Goal: Information Seeking & Learning: Learn about a topic

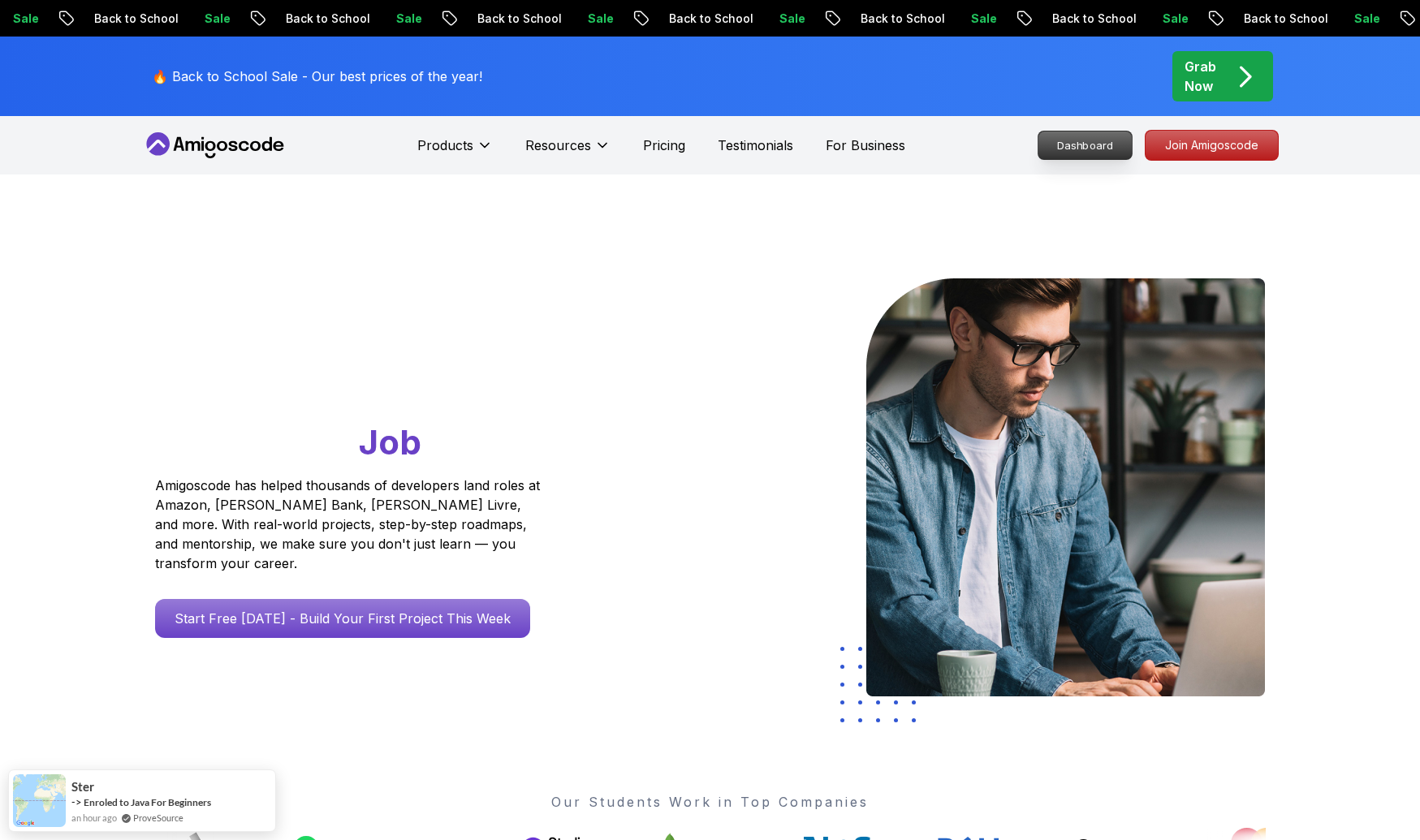
click at [1068, 149] on p "Dashboard" at bounding box center [1085, 145] width 93 height 28
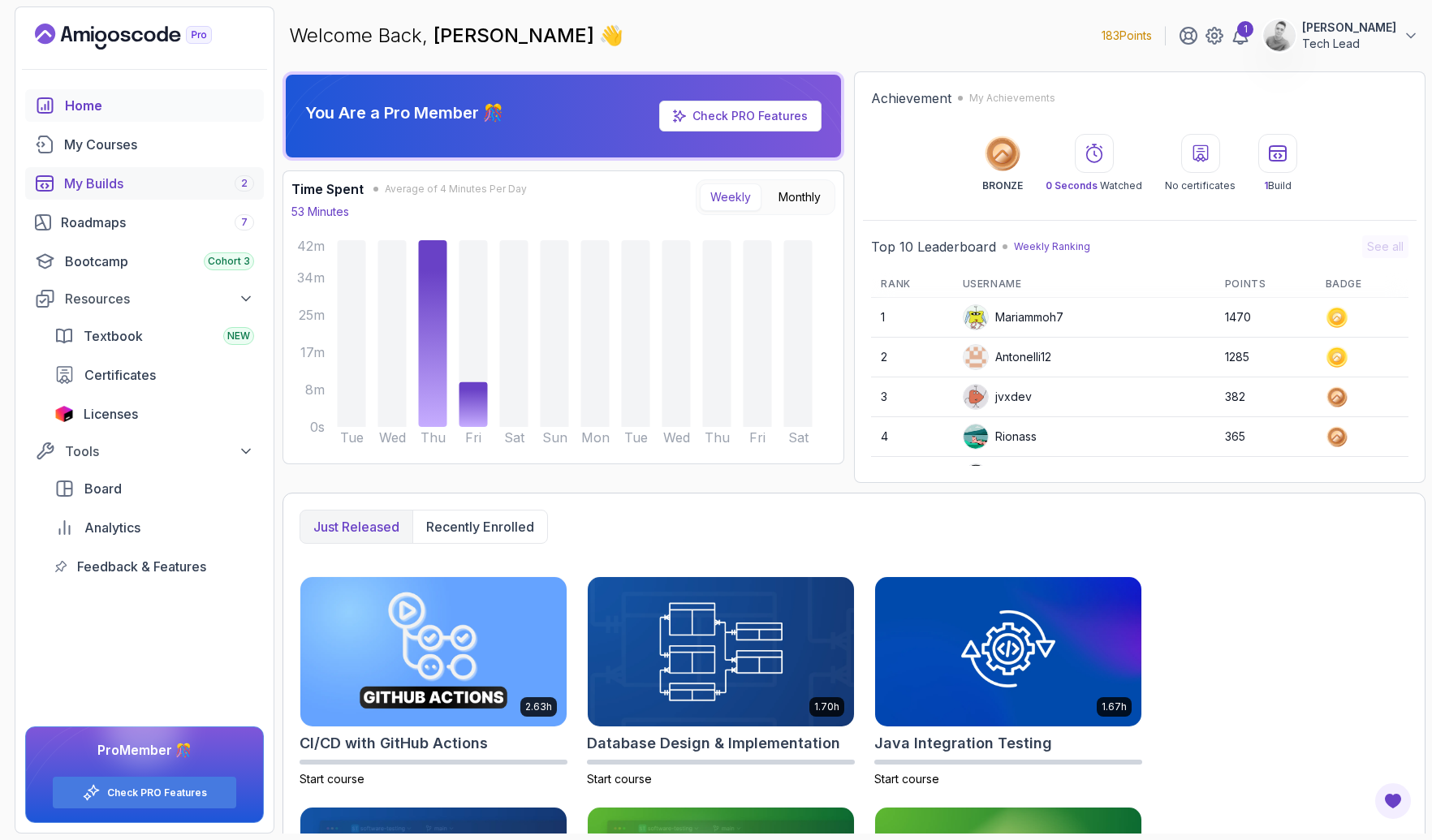
click at [94, 183] on div "My Builds 2" at bounding box center [159, 184] width 190 height 19
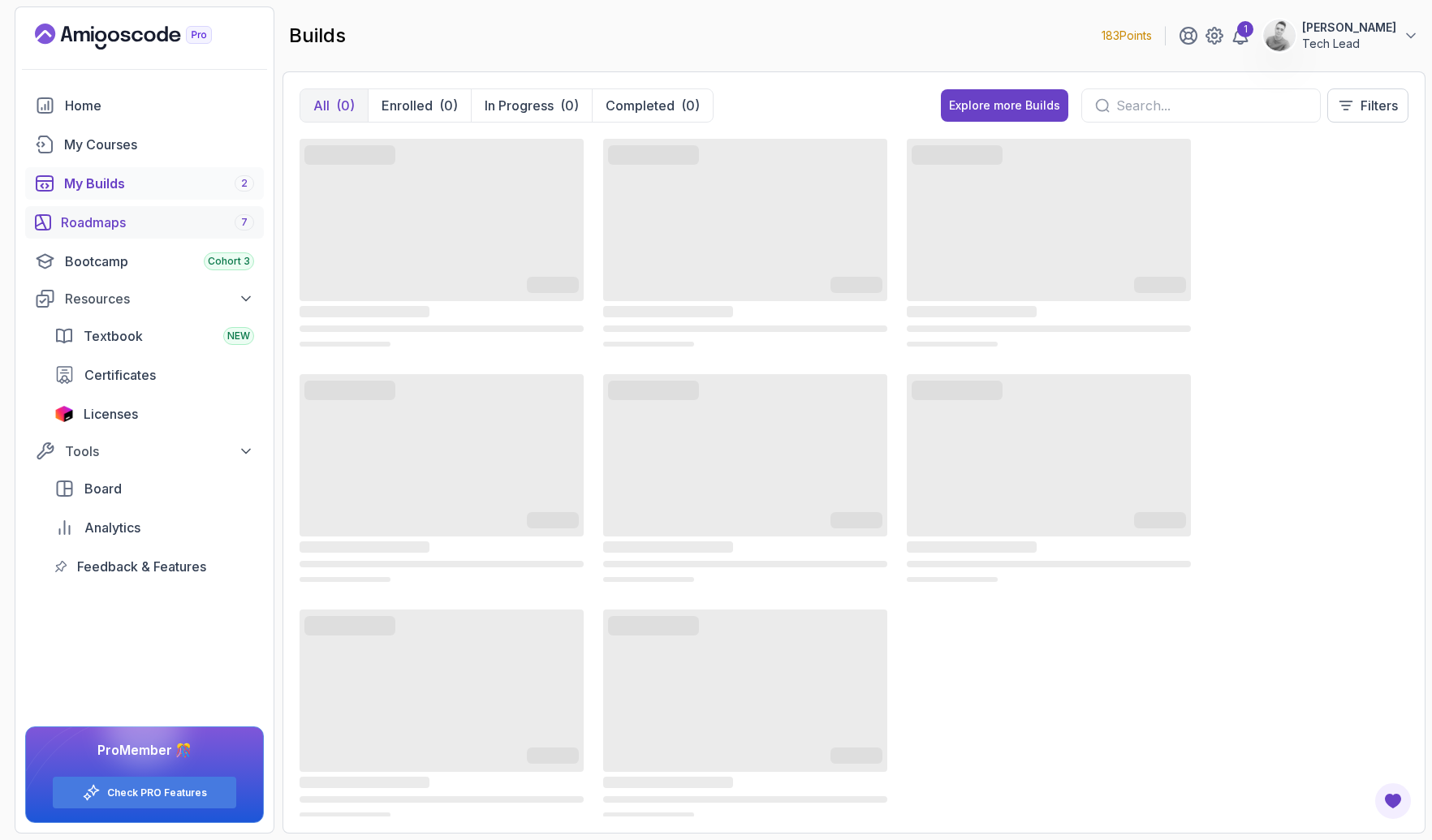
click at [99, 231] on div "Roadmaps 7" at bounding box center [158, 223] width 193 height 19
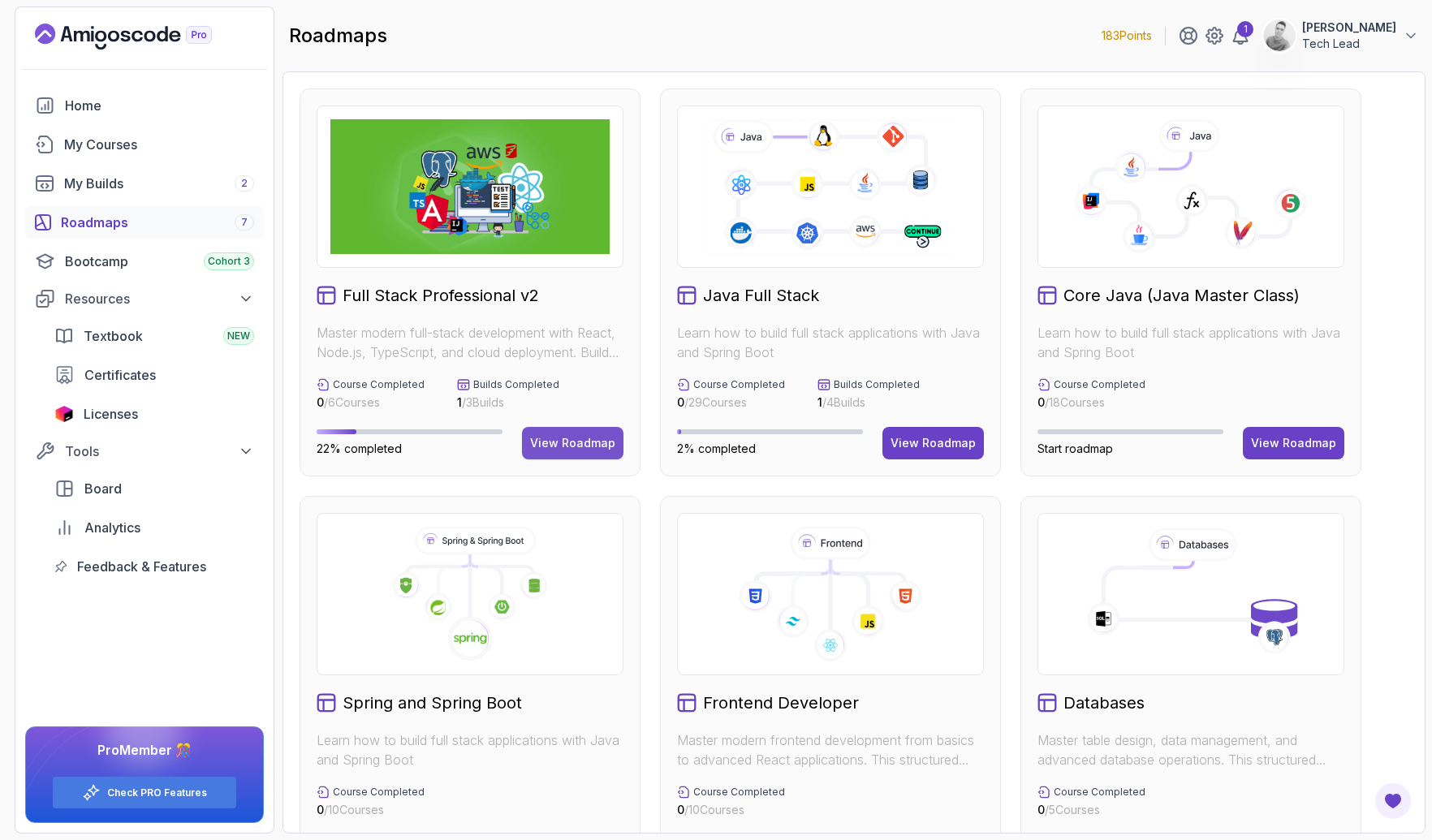
click at [597, 448] on div "View Roadmap" at bounding box center [572, 443] width 85 height 16
click at [602, 425] on div "Full Stack Professional v2 Master modern full-stack development with React, Nod…" at bounding box center [471, 282] width 341 height 388
click at [588, 439] on div "View Roadmap" at bounding box center [572, 443] width 85 height 16
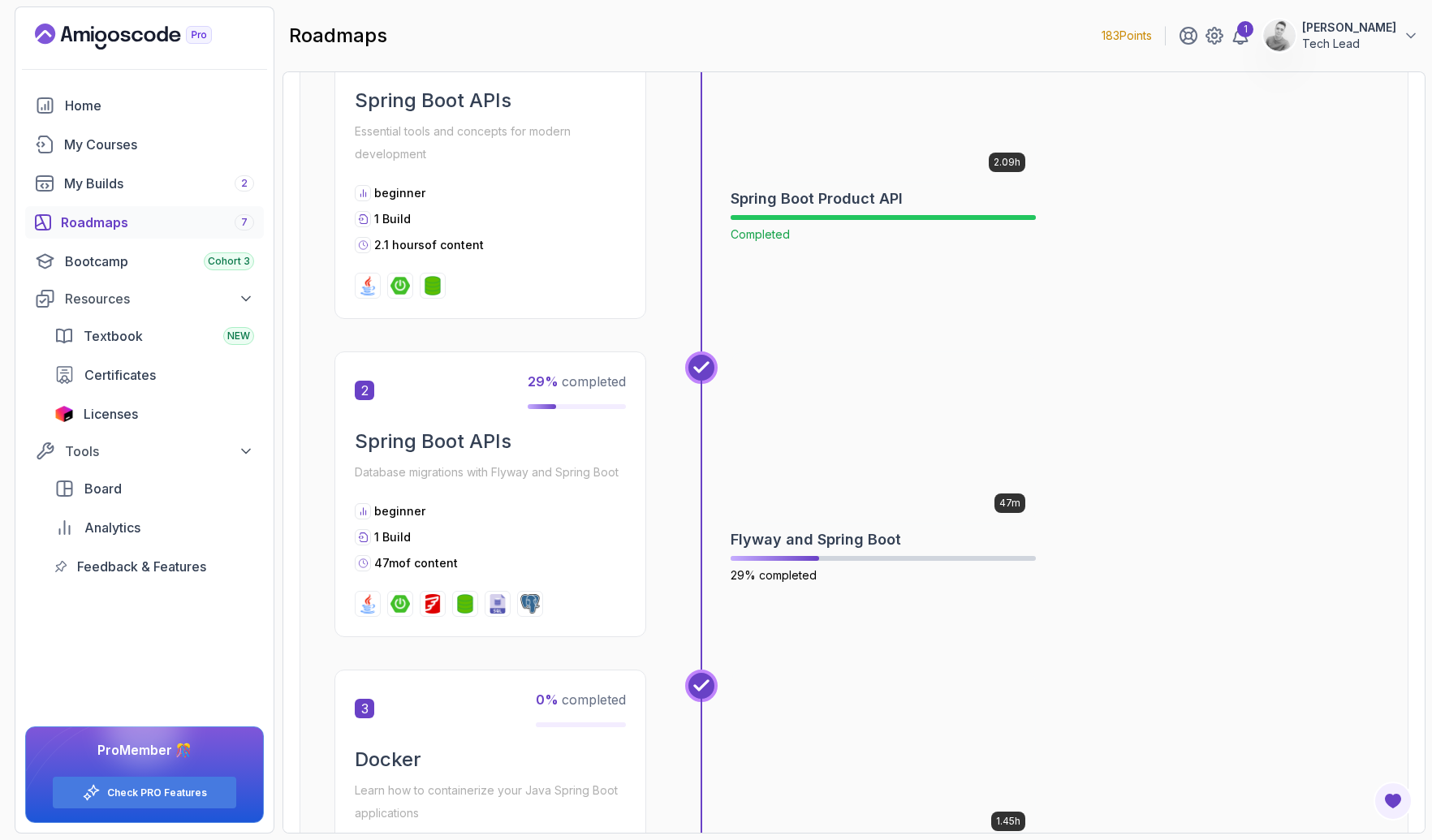
scroll to position [906, 0]
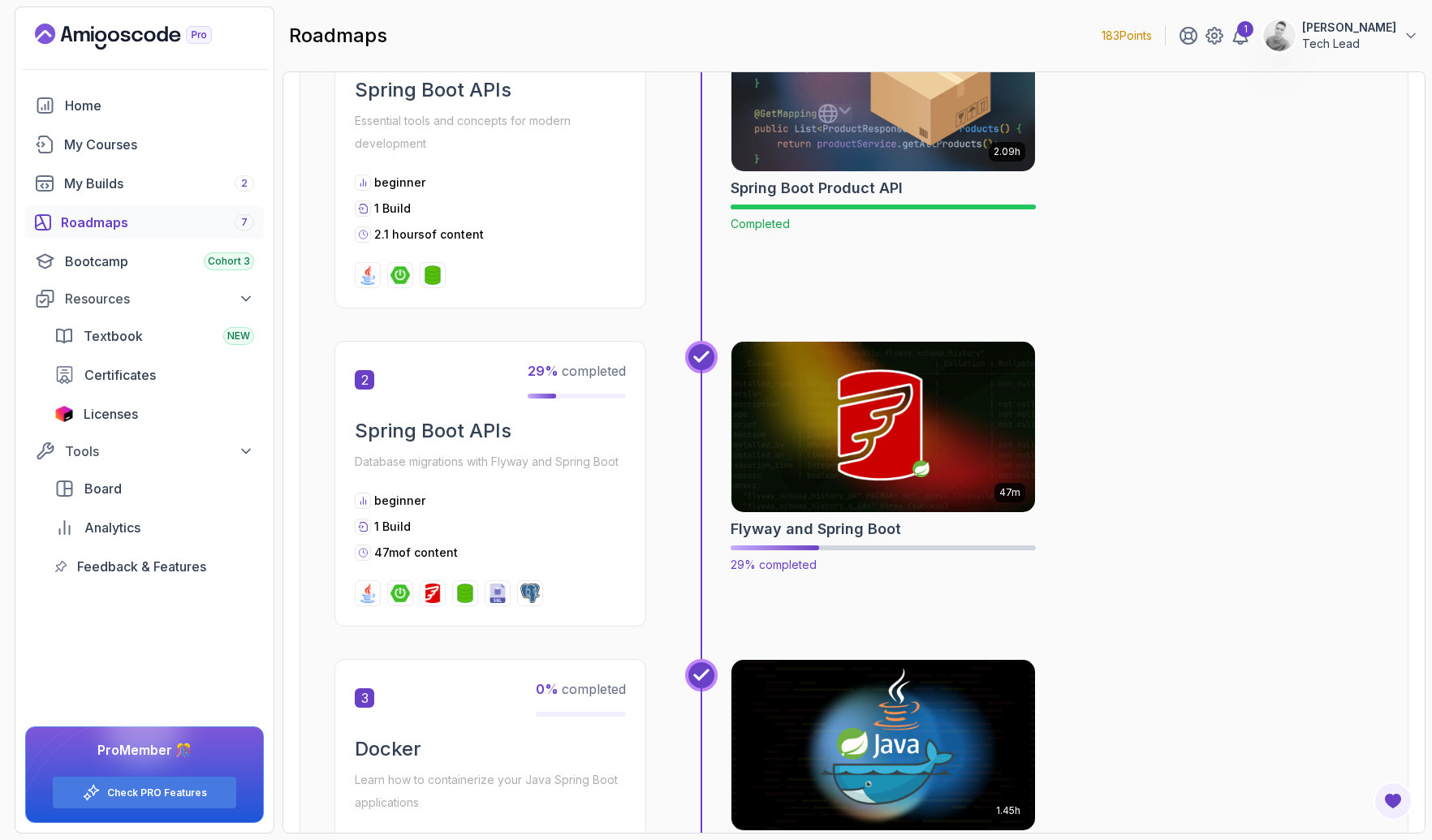
click at [814, 522] on h2 "Flyway and Spring Boot" at bounding box center [816, 529] width 171 height 23
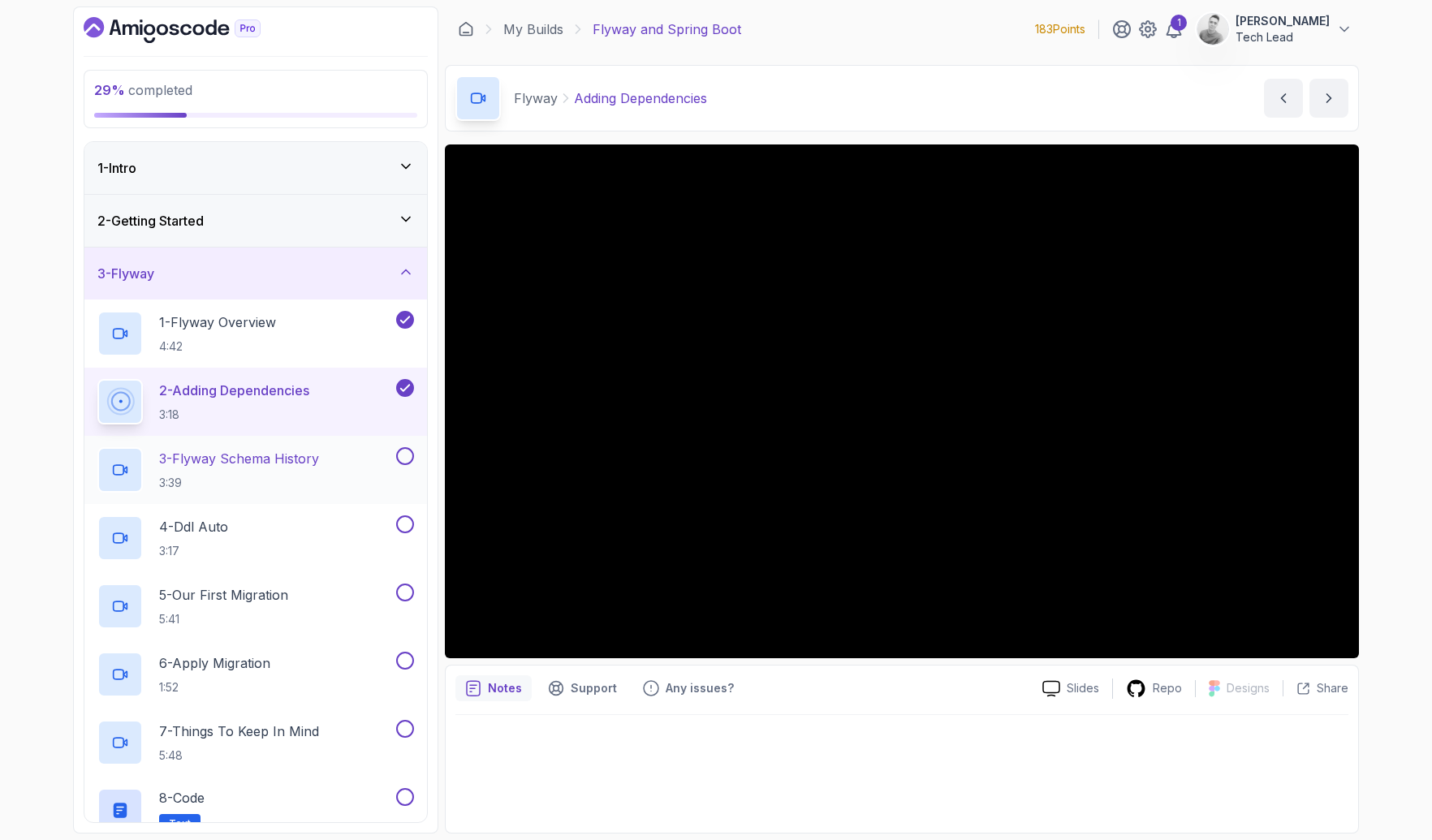
click at [250, 465] on p "3 - Flyway Schema History" at bounding box center [239, 458] width 160 height 19
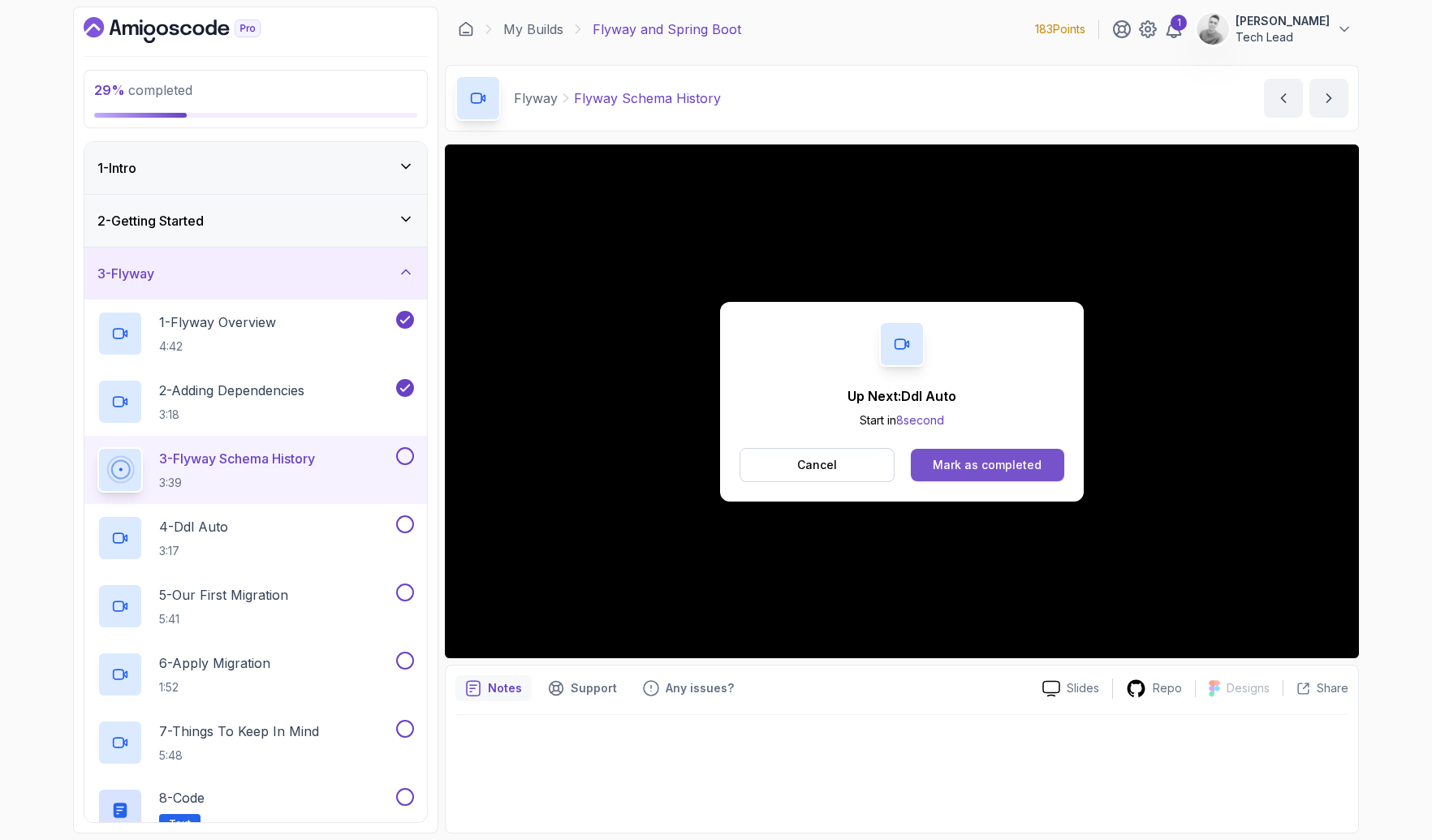
click at [992, 457] on div "Mark as completed" at bounding box center [987, 465] width 109 height 16
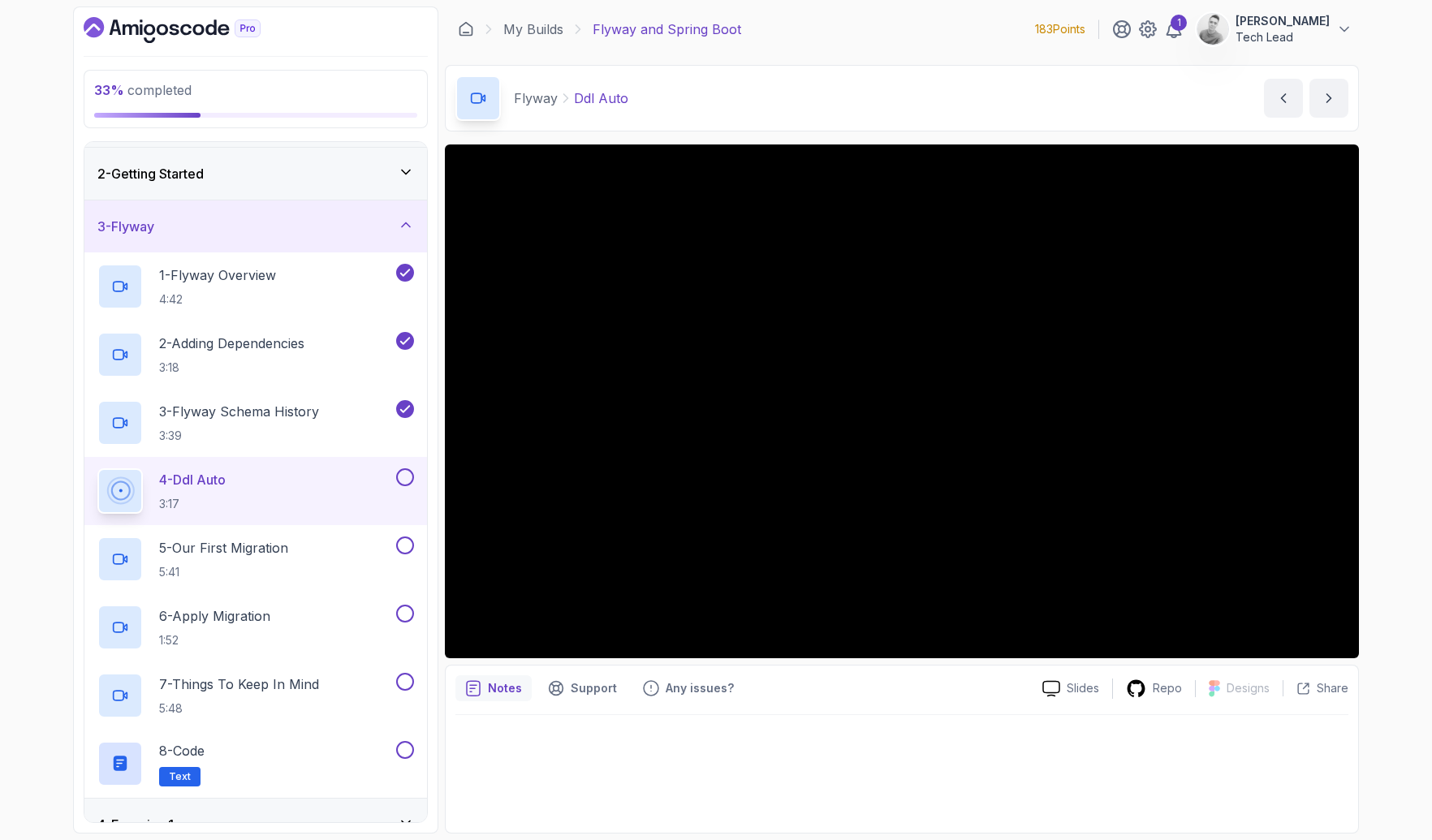
scroll to position [26, 0]
